Goal: Information Seeking & Learning: Find specific fact

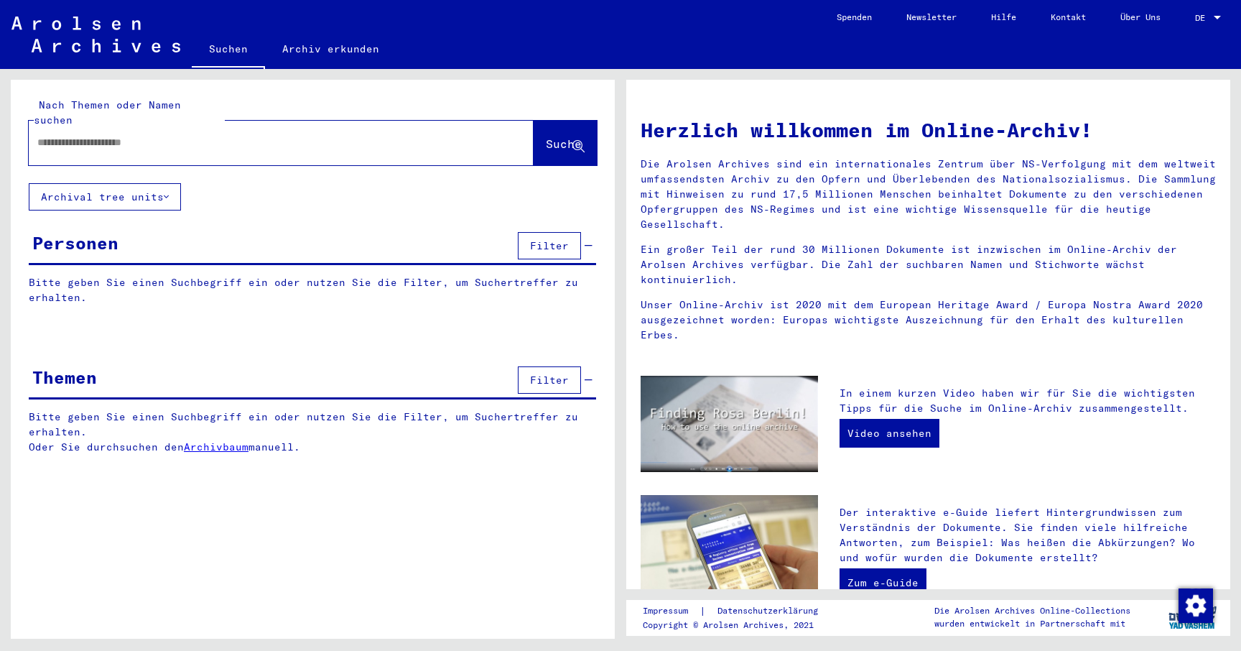
click at [317, 136] on div at bounding box center [260, 142] width 462 height 32
click at [313, 135] on input "text" at bounding box center [263, 142] width 453 height 15
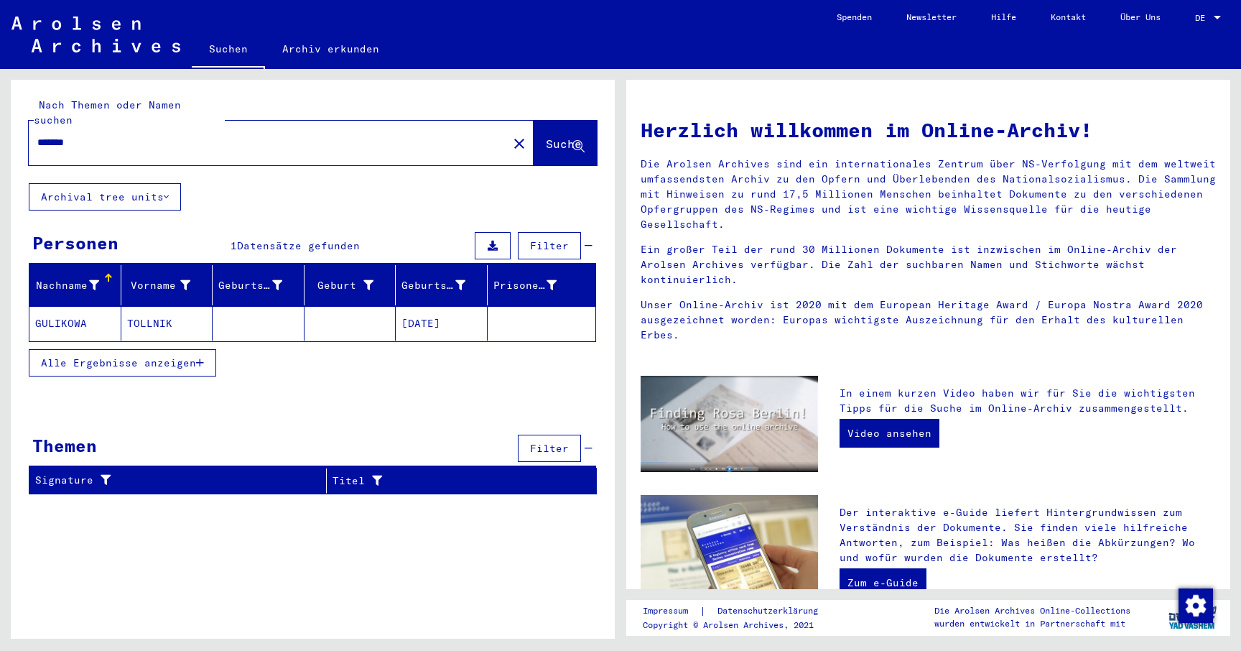
click at [158, 307] on mat-cell "TOLLNIK" at bounding box center [167, 323] width 92 height 34
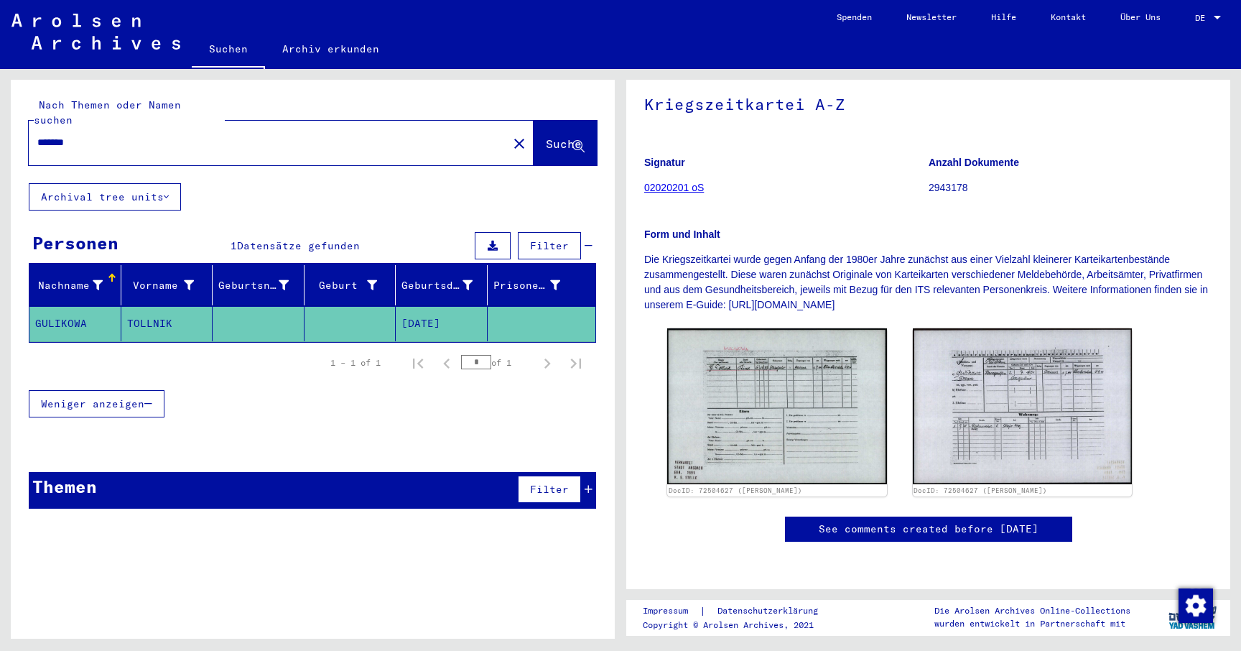
scroll to position [200, 0]
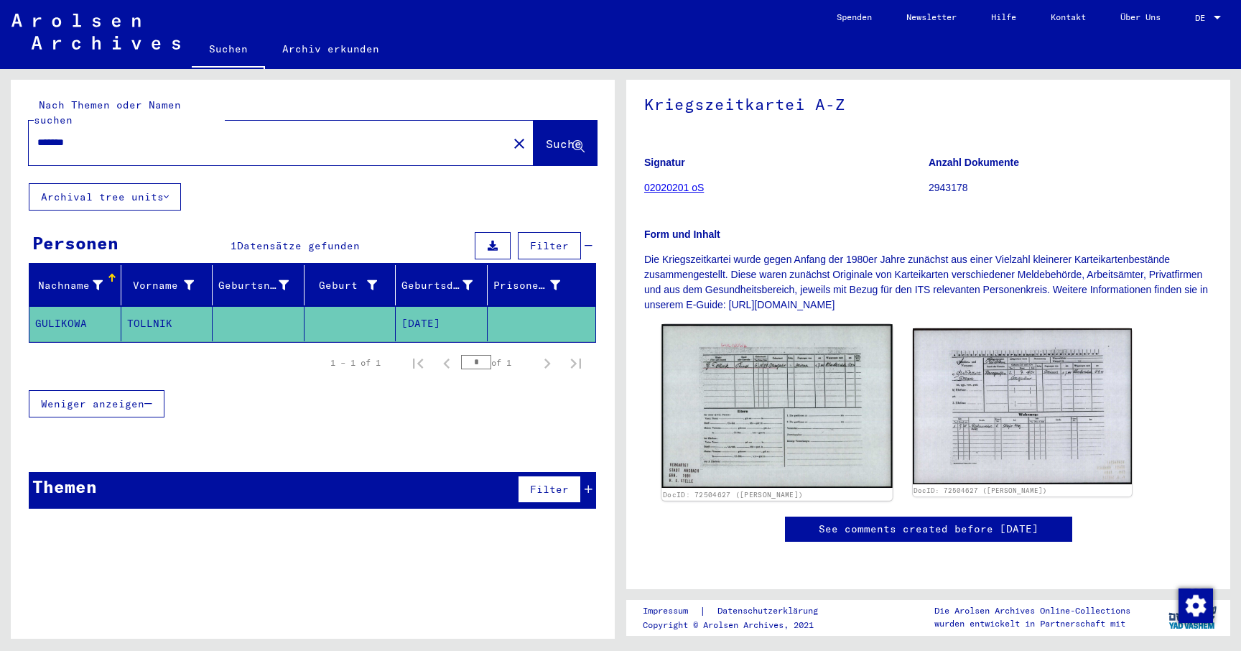
click at [766, 324] on img at bounding box center [776, 406] width 230 height 164
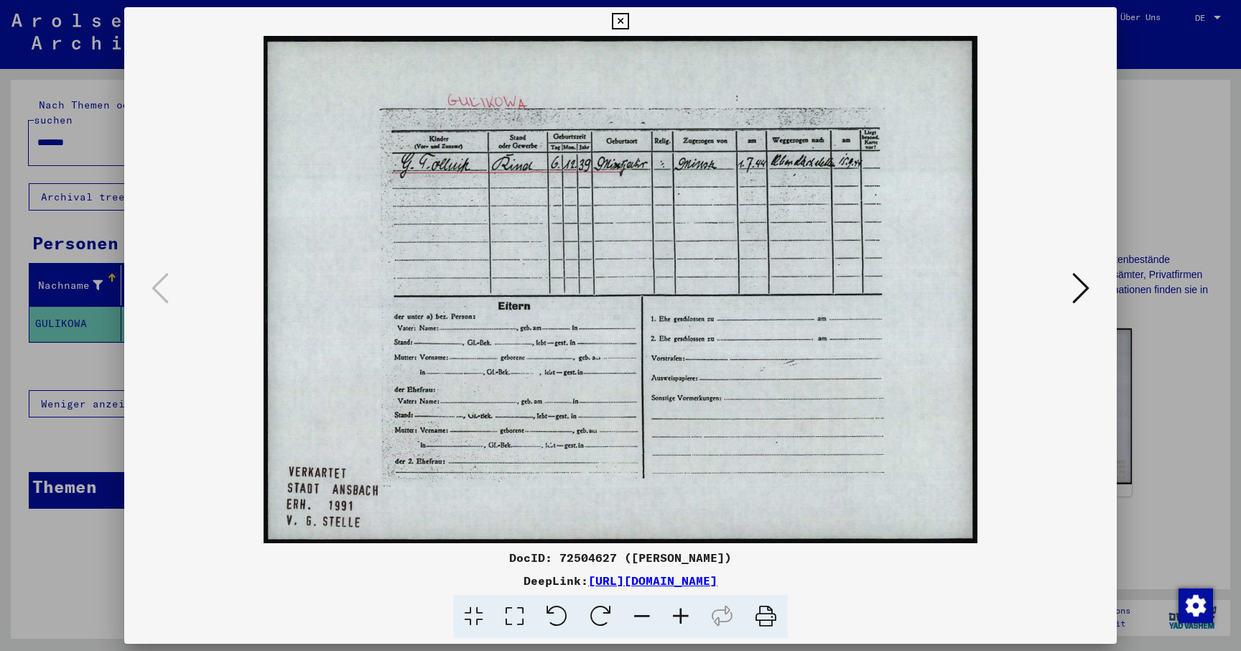
click at [1166, 199] on div at bounding box center [620, 325] width 1241 height 651
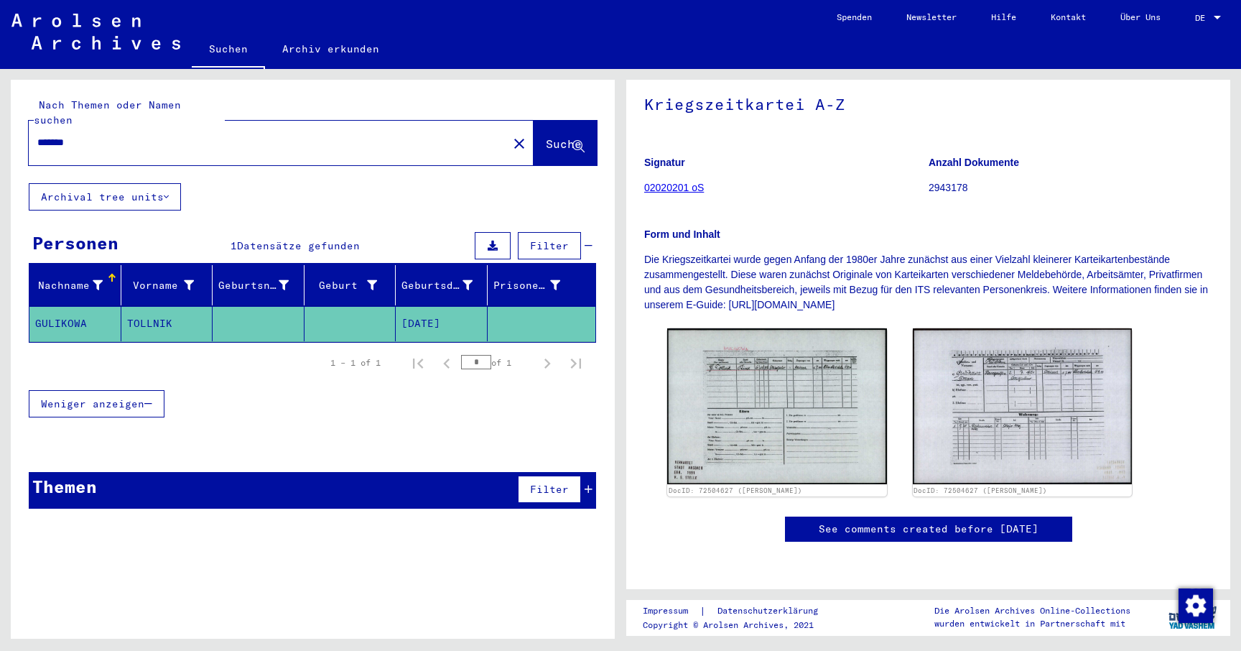
click at [116, 137] on div "*******" at bounding box center [264, 142] width 470 height 32
click at [110, 135] on input "*******" at bounding box center [268, 142] width 462 height 15
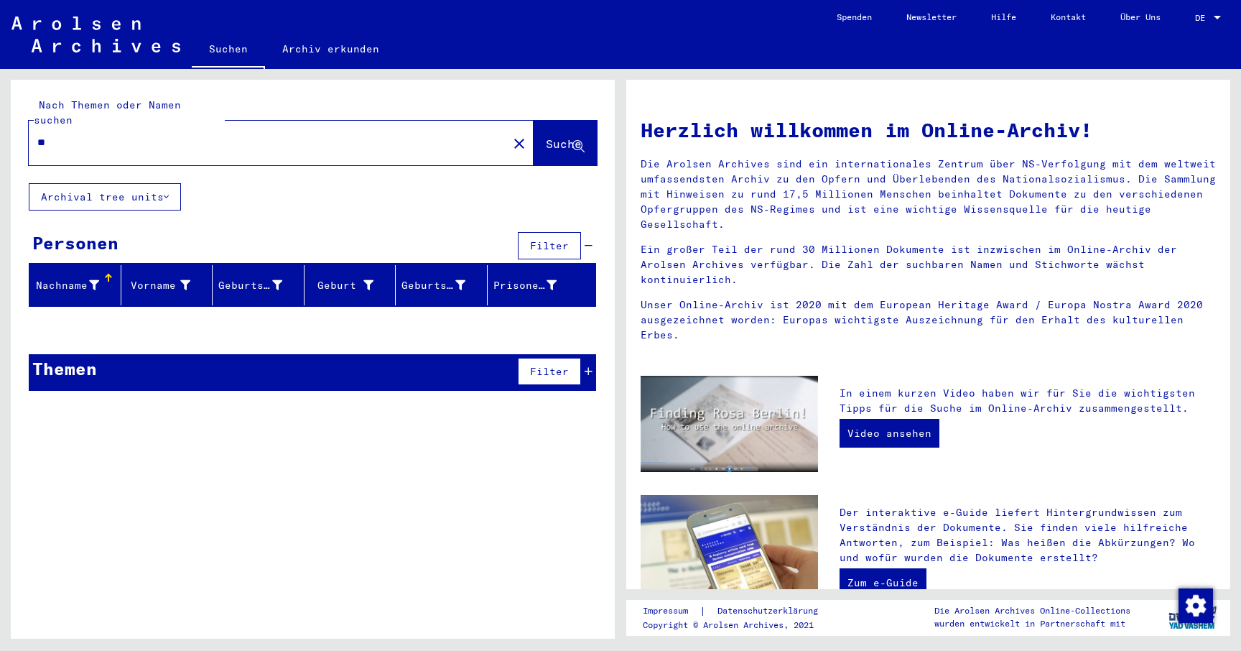
type input "*"
drag, startPoint x: 129, startPoint y: 126, endPoint x: 32, endPoint y: 121, distance: 97.1
click at [32, 126] on div "**********" at bounding box center [260, 142] width 462 height 32
type input "********"
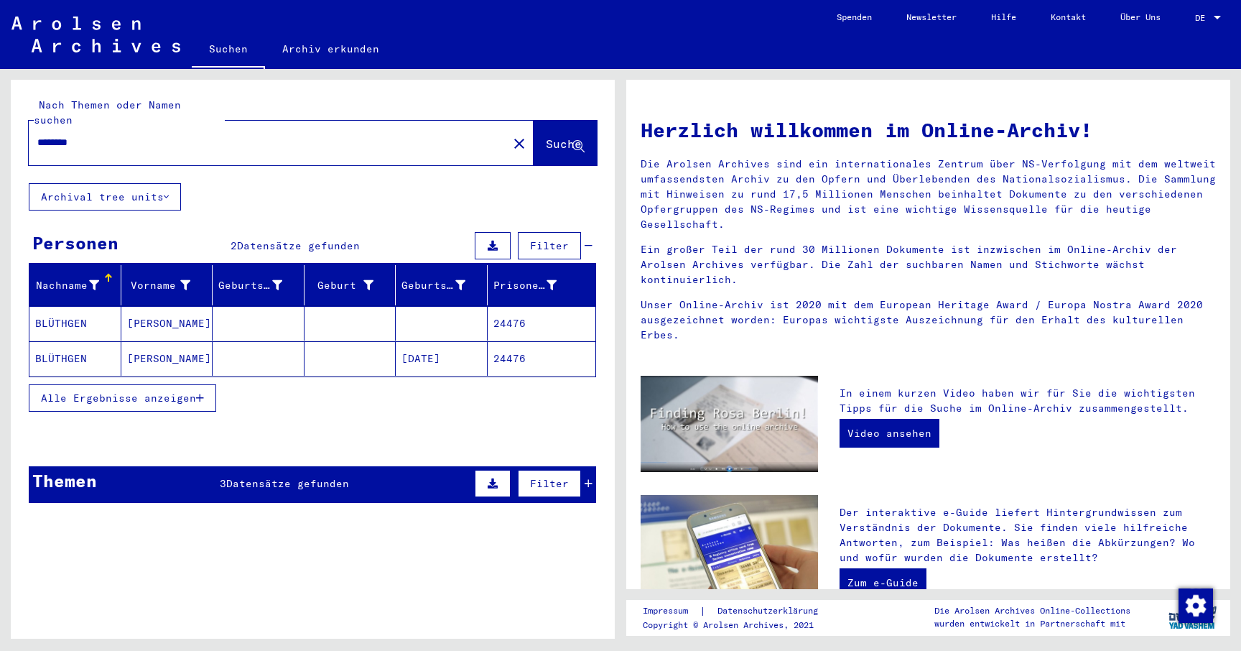
click at [72, 346] on mat-cell "BLÜTHGEN" at bounding box center [75, 358] width 92 height 34
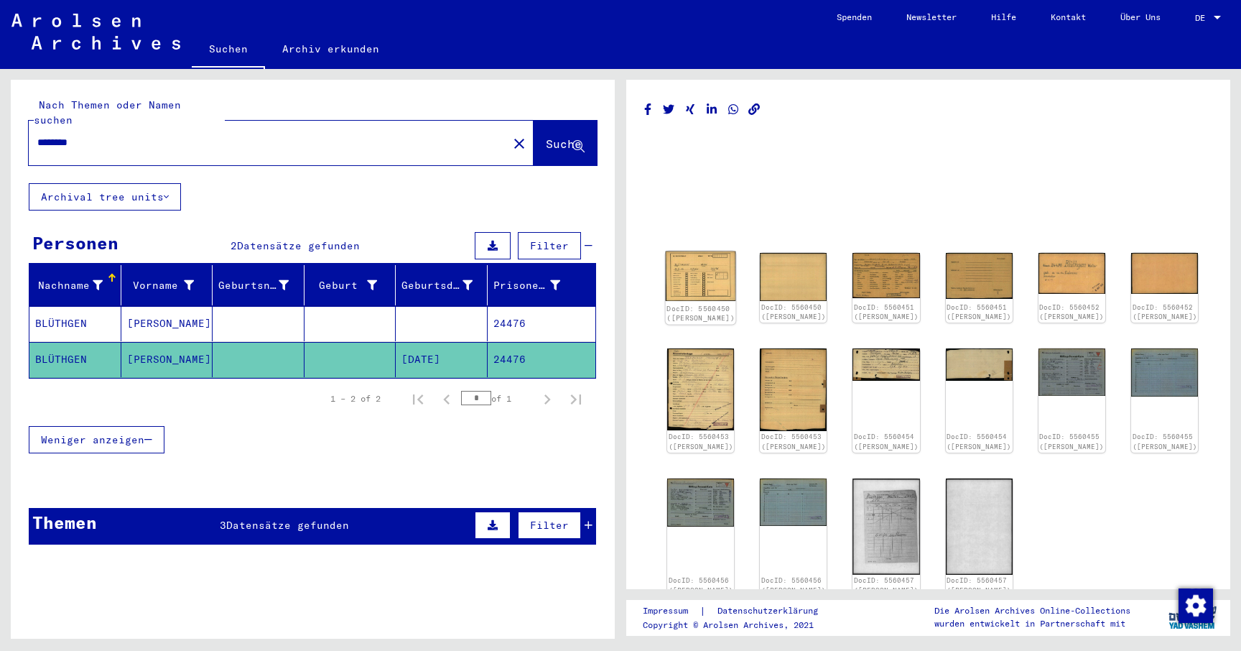
click at [697, 280] on img at bounding box center [701, 276] width 70 height 50
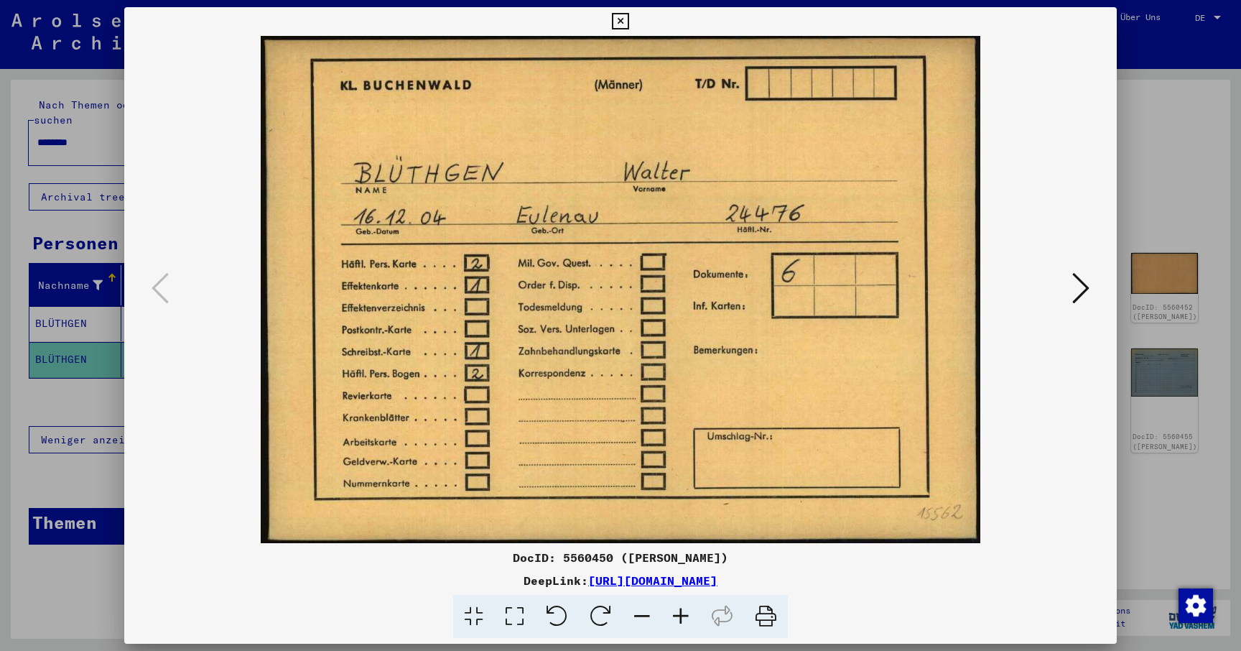
click at [1085, 292] on icon at bounding box center [1080, 288] width 17 height 34
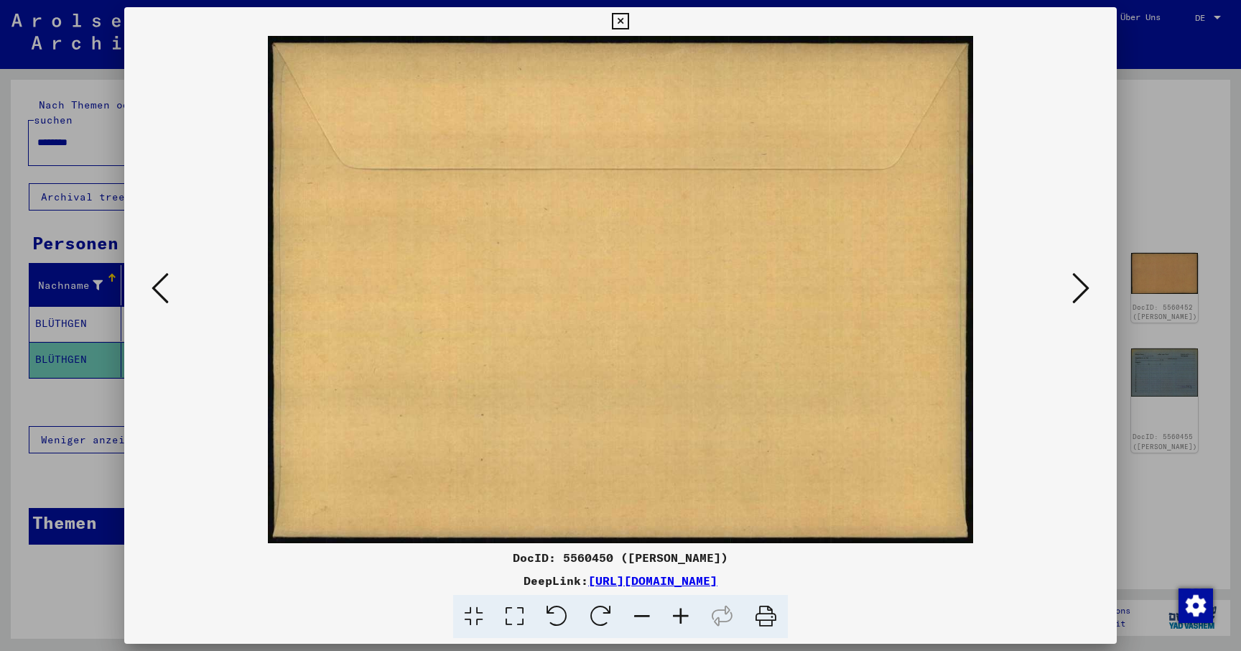
click at [1085, 292] on icon at bounding box center [1080, 288] width 17 height 34
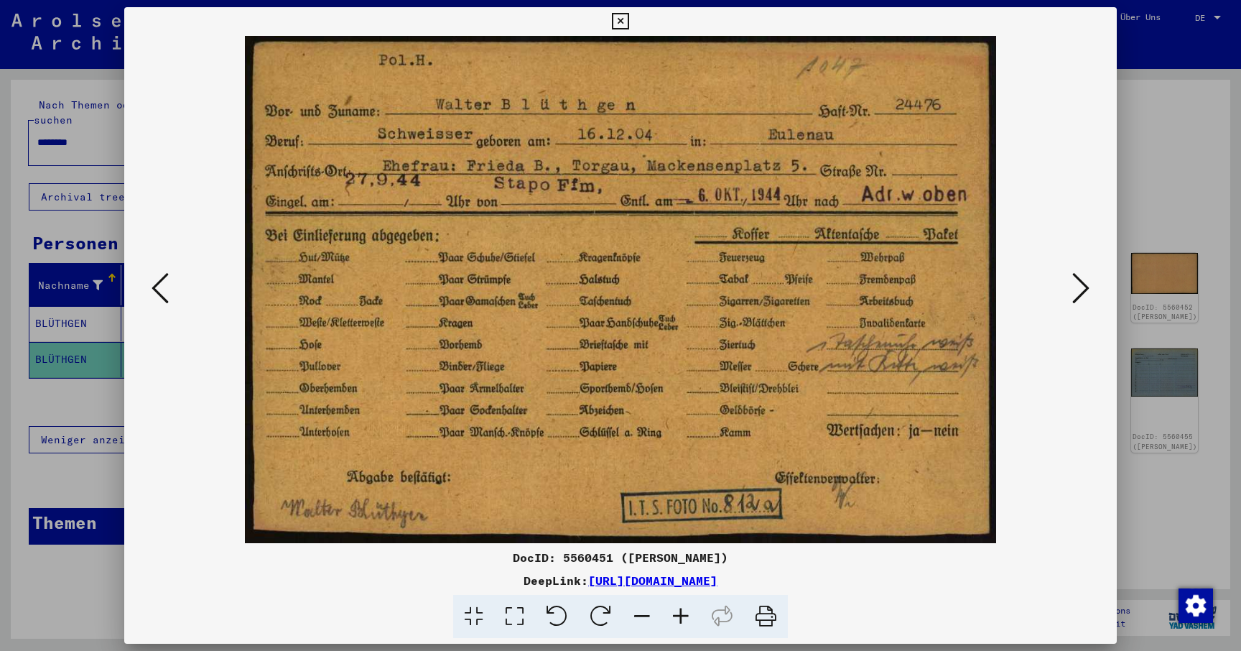
click at [1085, 292] on icon at bounding box center [1080, 288] width 17 height 34
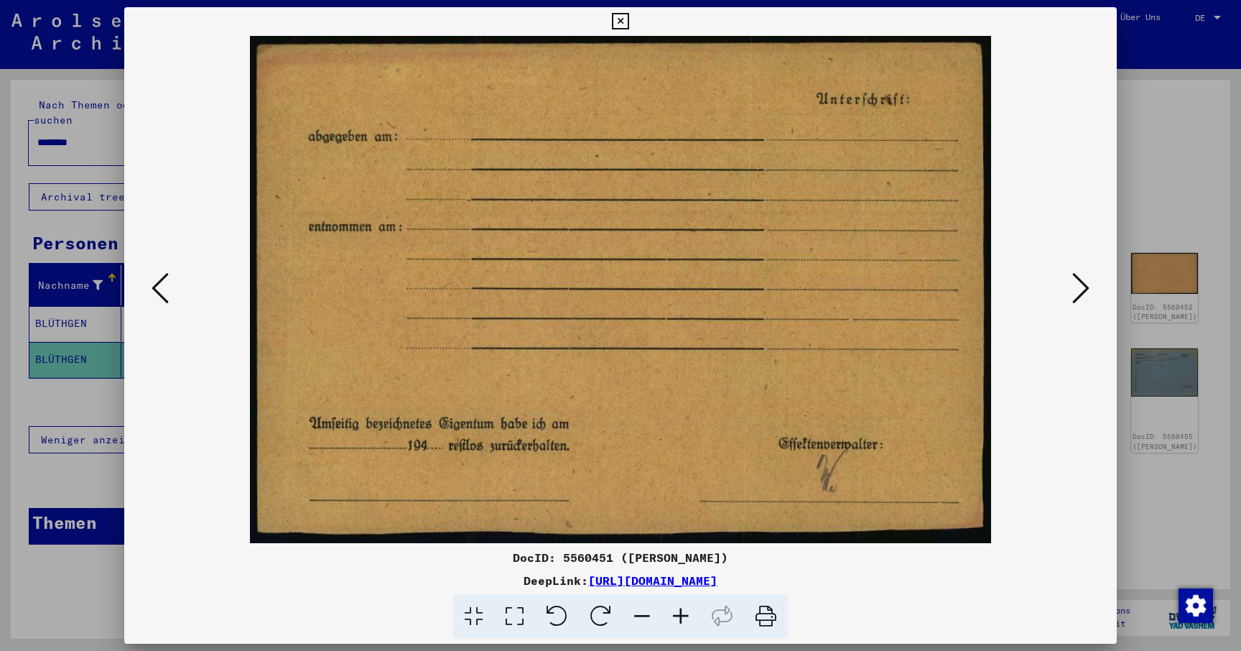
click at [1085, 292] on icon at bounding box center [1080, 288] width 17 height 34
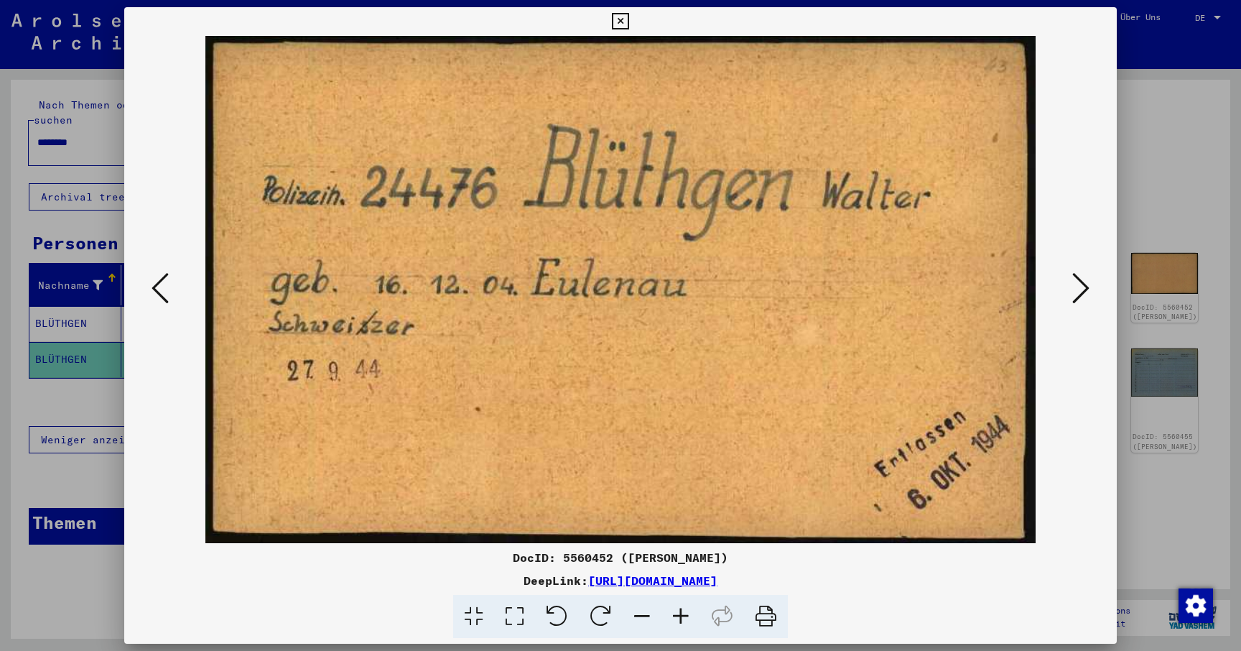
click at [1085, 293] on icon at bounding box center [1080, 288] width 17 height 34
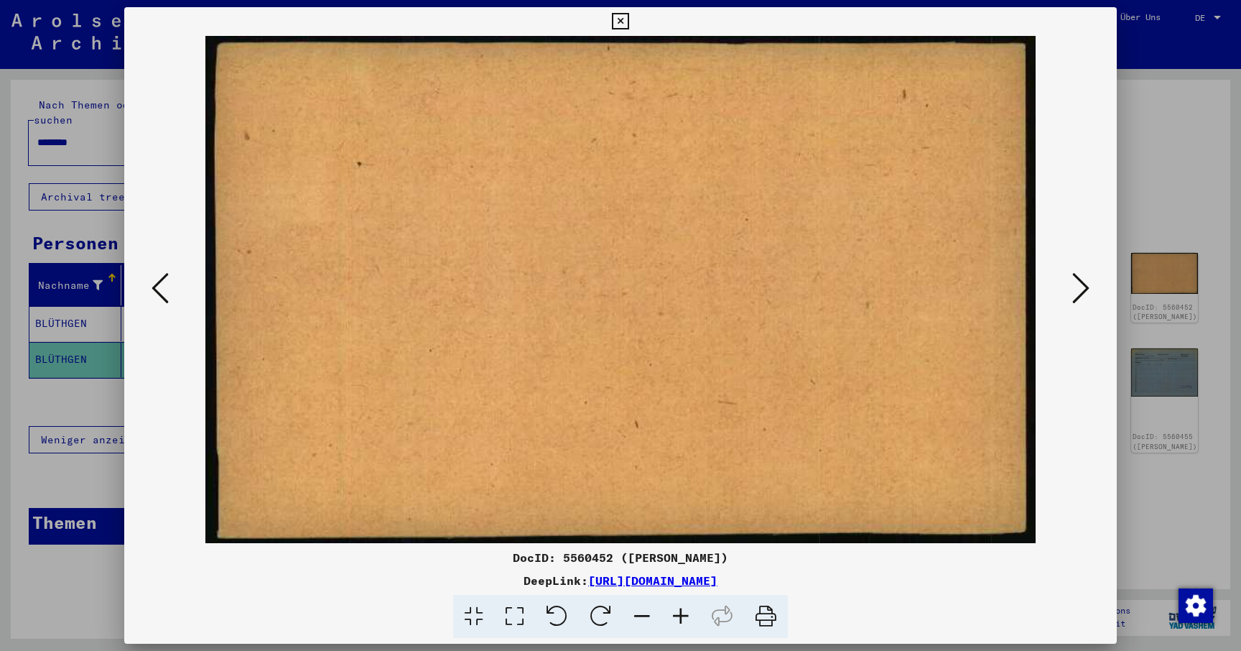
click at [1085, 293] on icon at bounding box center [1080, 288] width 17 height 34
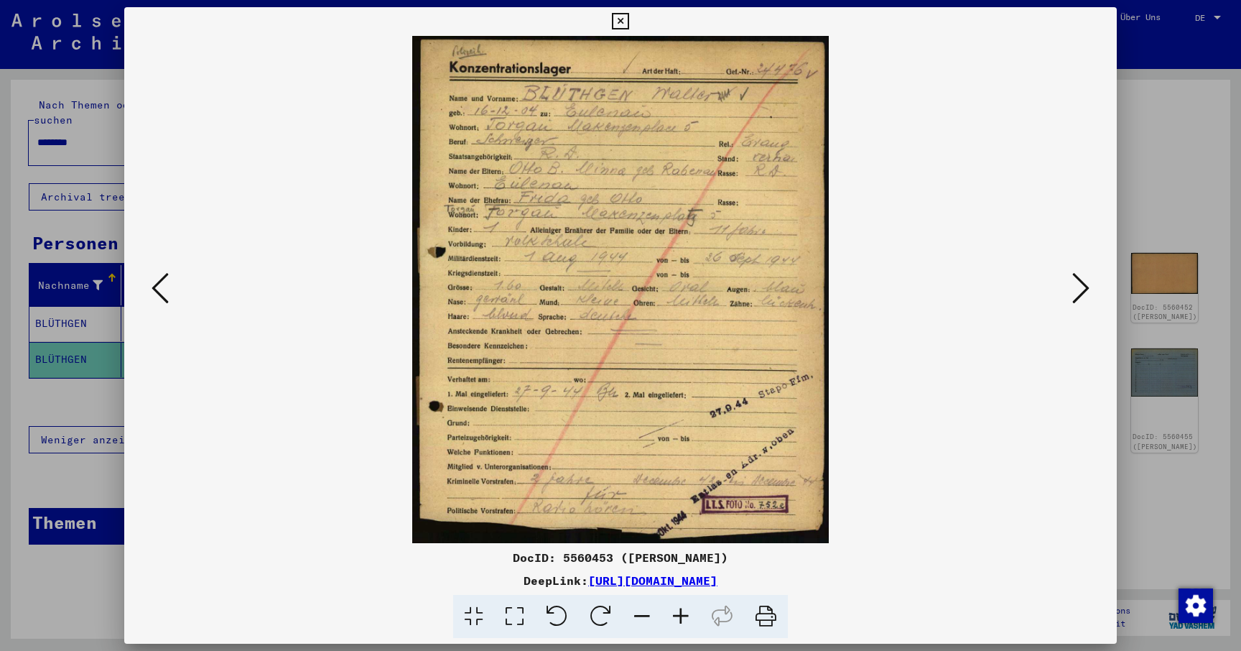
click at [1085, 293] on icon at bounding box center [1080, 288] width 17 height 34
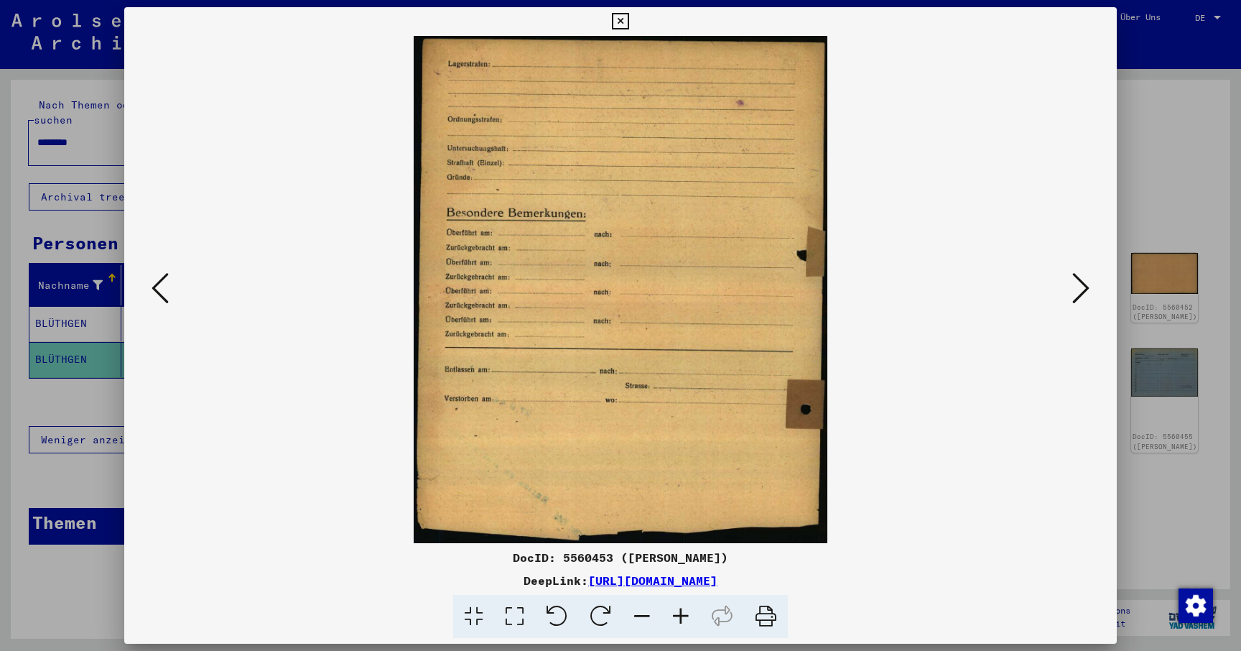
click at [1085, 293] on icon at bounding box center [1080, 288] width 17 height 34
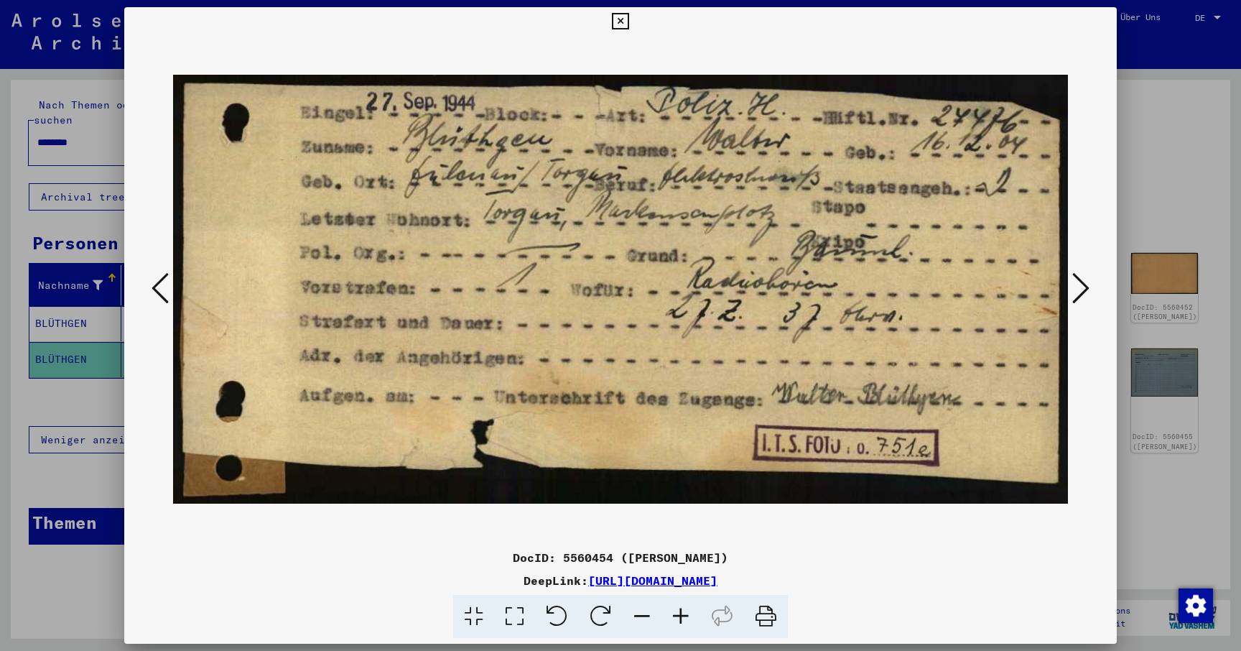
click at [1085, 293] on icon at bounding box center [1080, 288] width 17 height 34
